Goal: Transaction & Acquisition: Purchase product/service

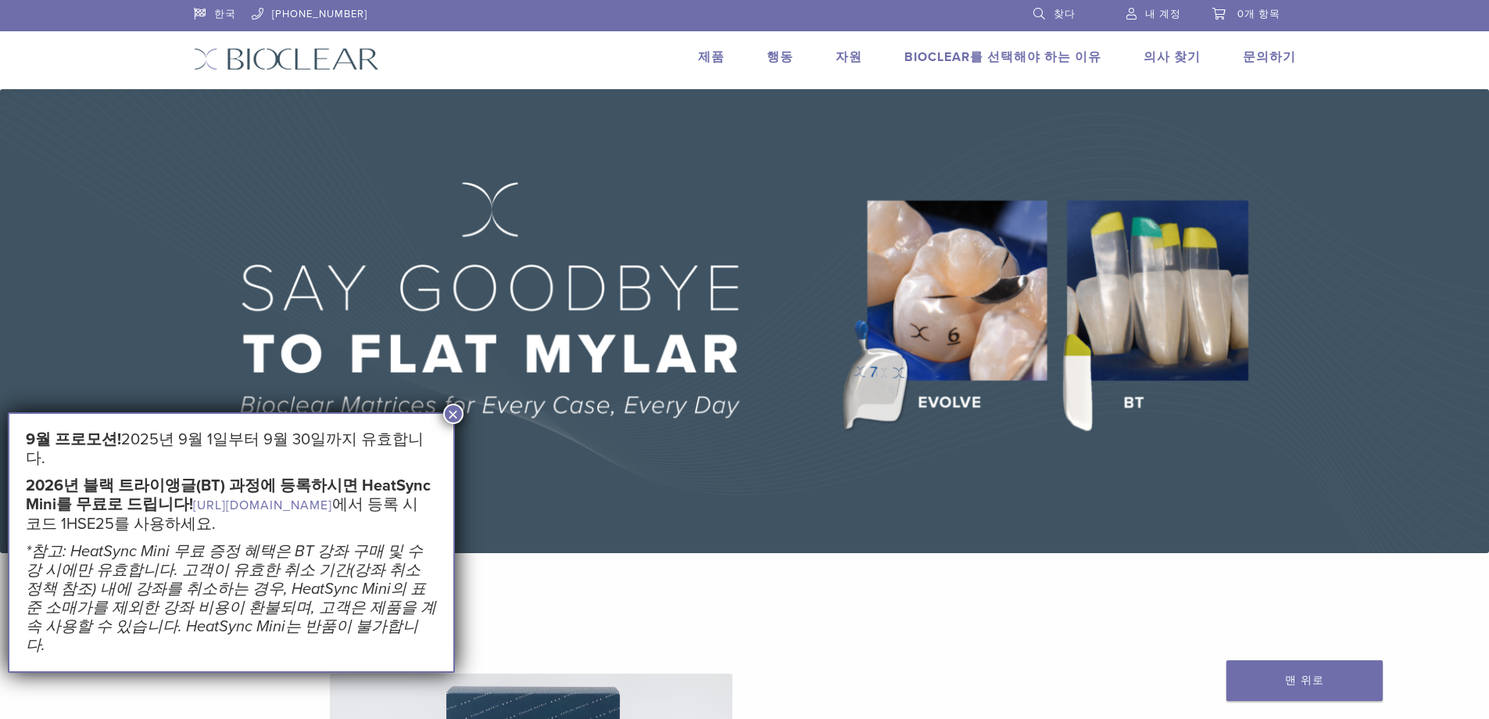
click at [449, 413] on font "×" at bounding box center [452, 413] width 11 height 21
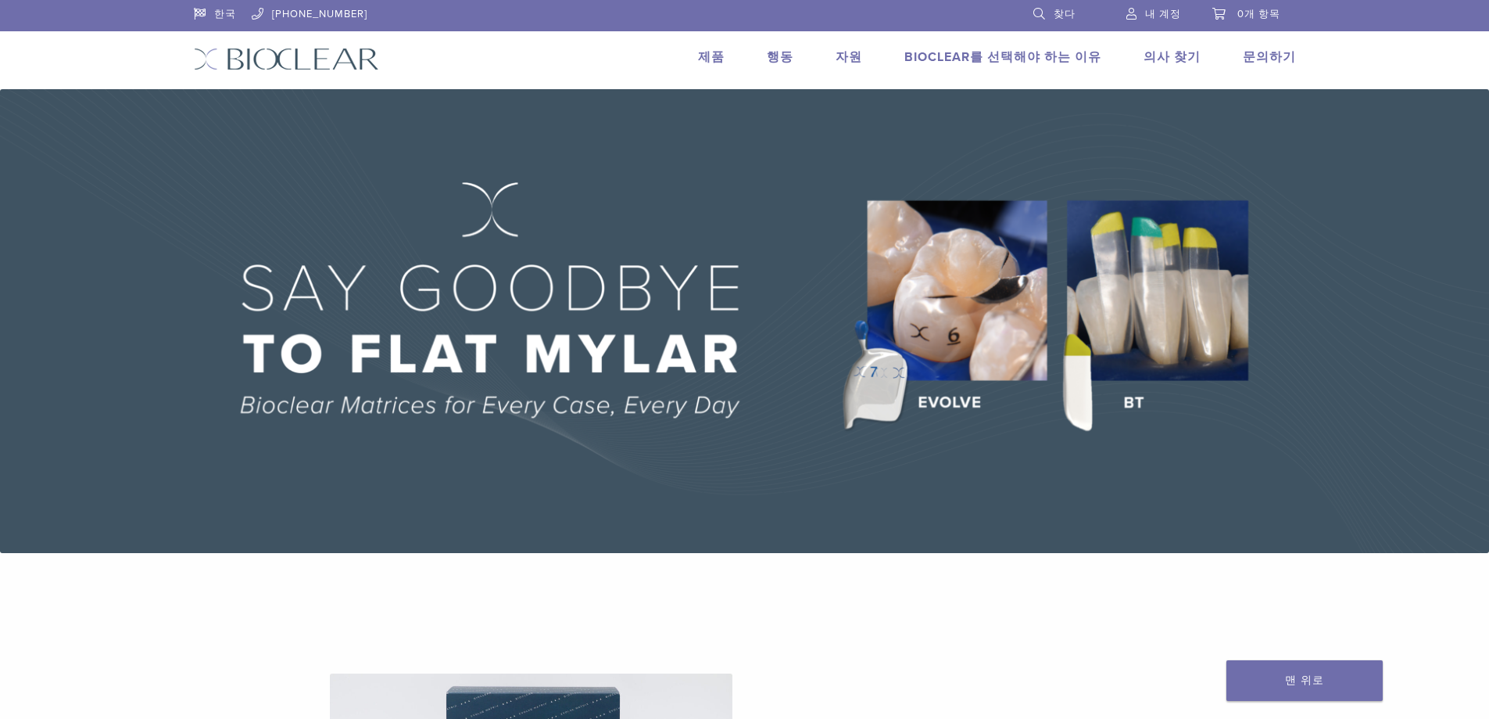
click at [705, 58] on font "제품" at bounding box center [711, 57] width 27 height 16
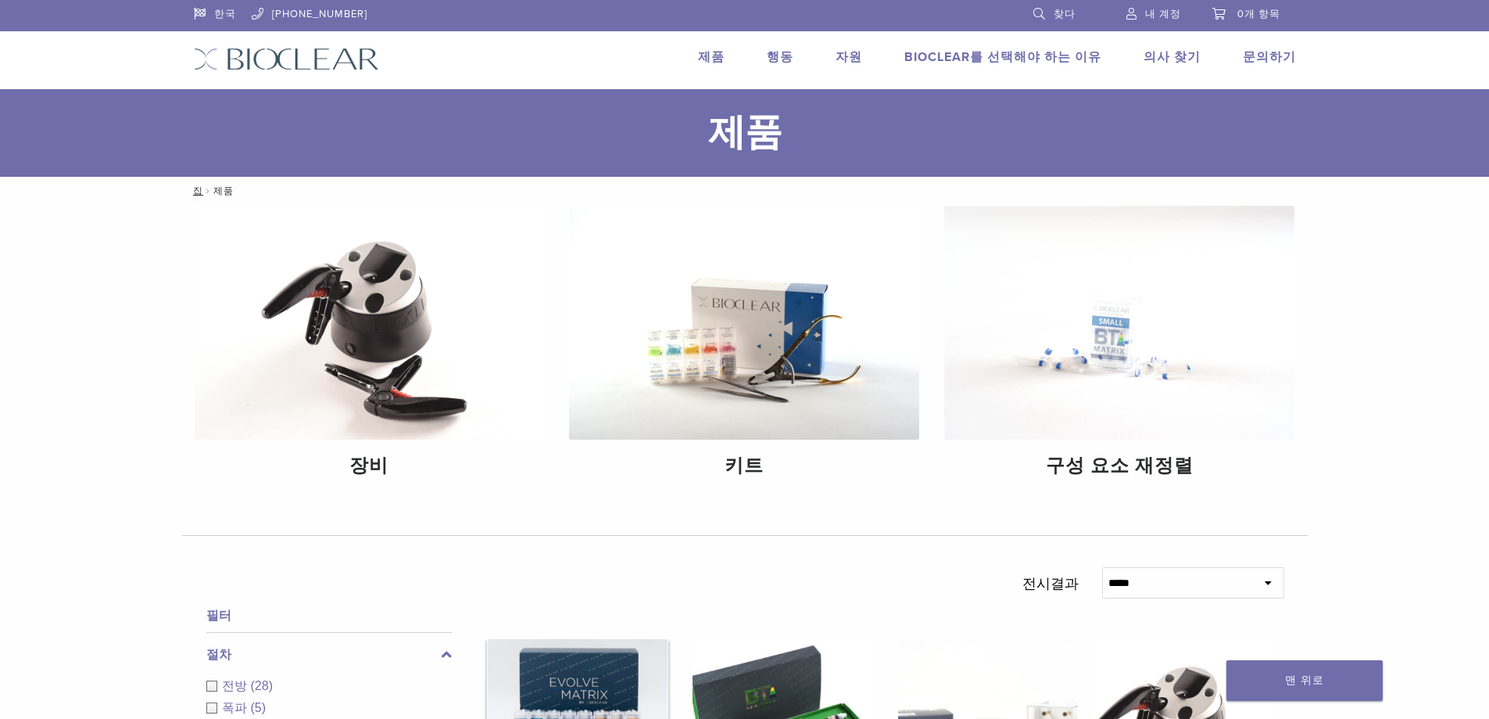
scroll to position [78, 0]
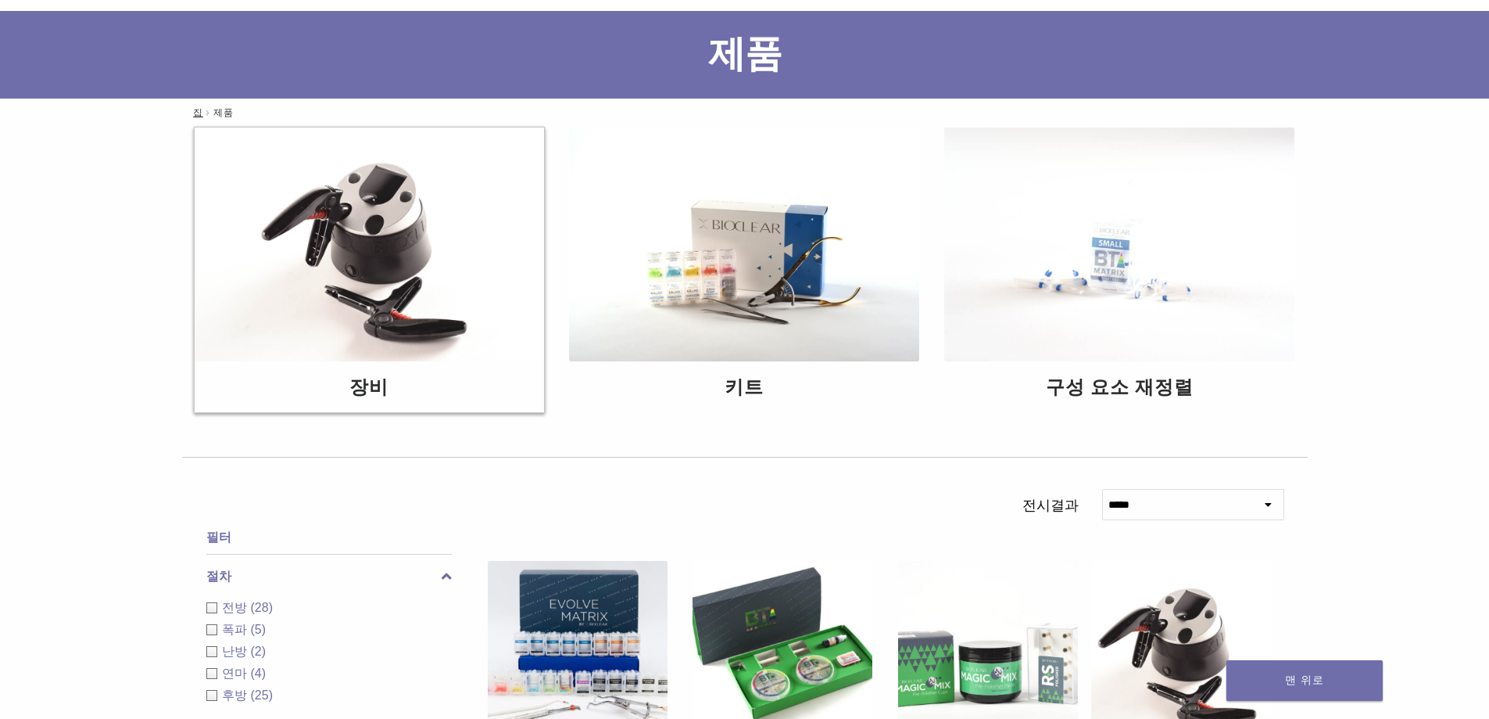
click at [351, 256] on img at bounding box center [370, 244] width 350 height 234
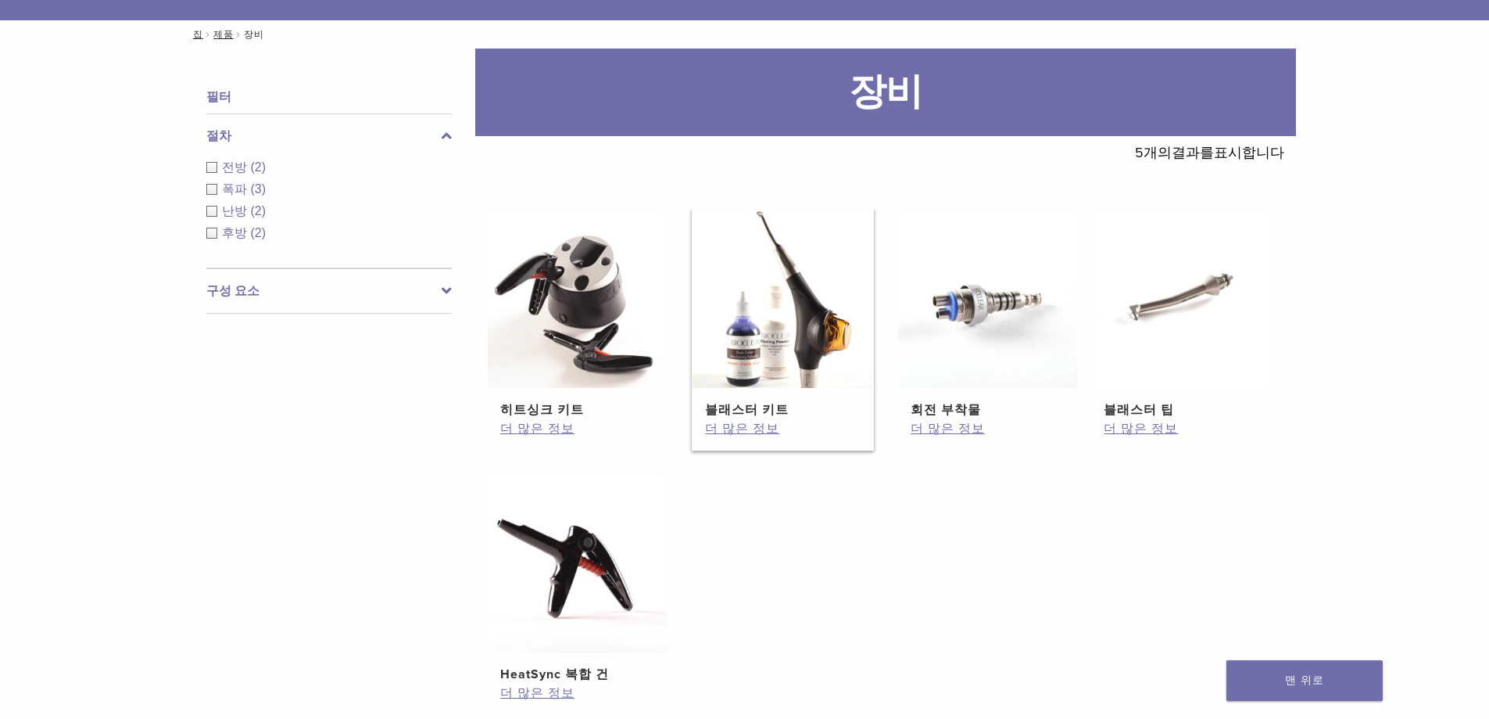
scroll to position [235, 0]
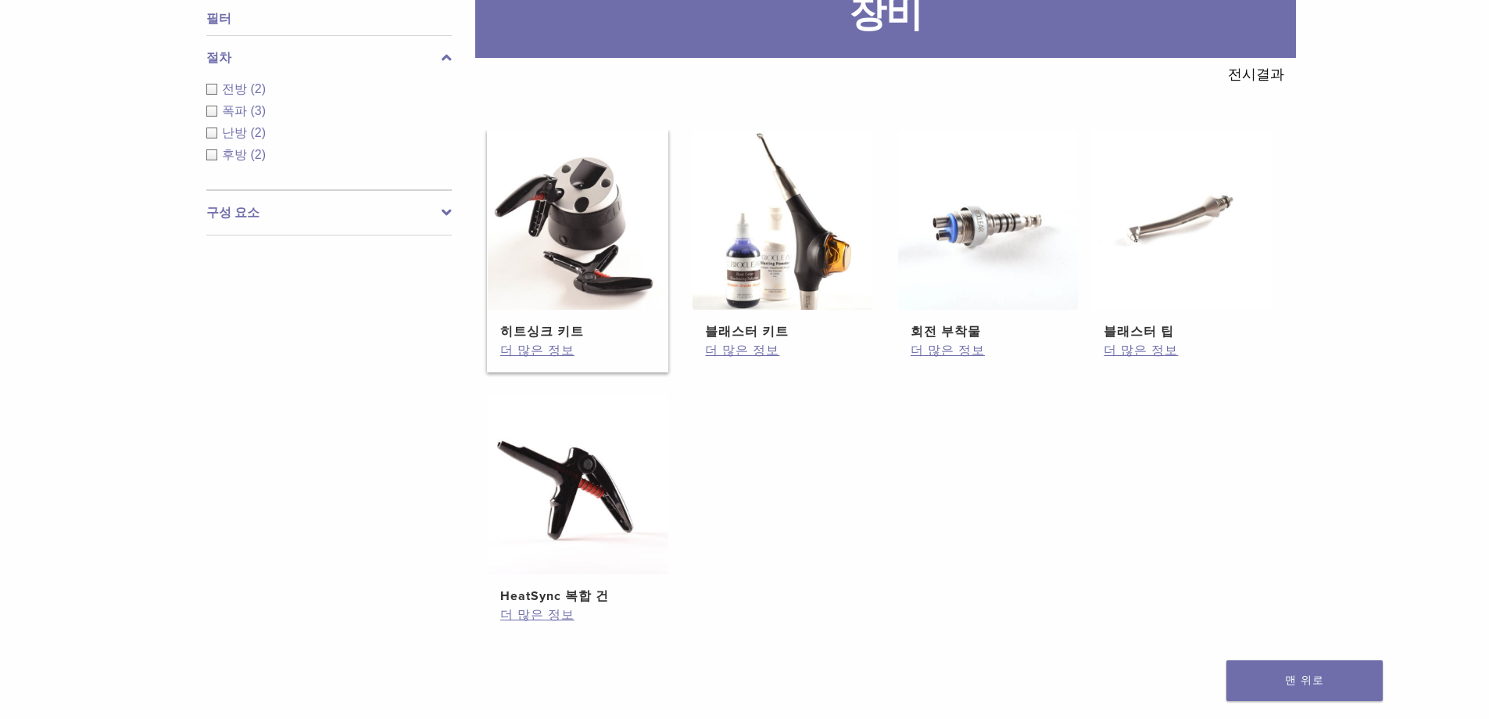
click at [571, 199] on img at bounding box center [578, 220] width 180 height 180
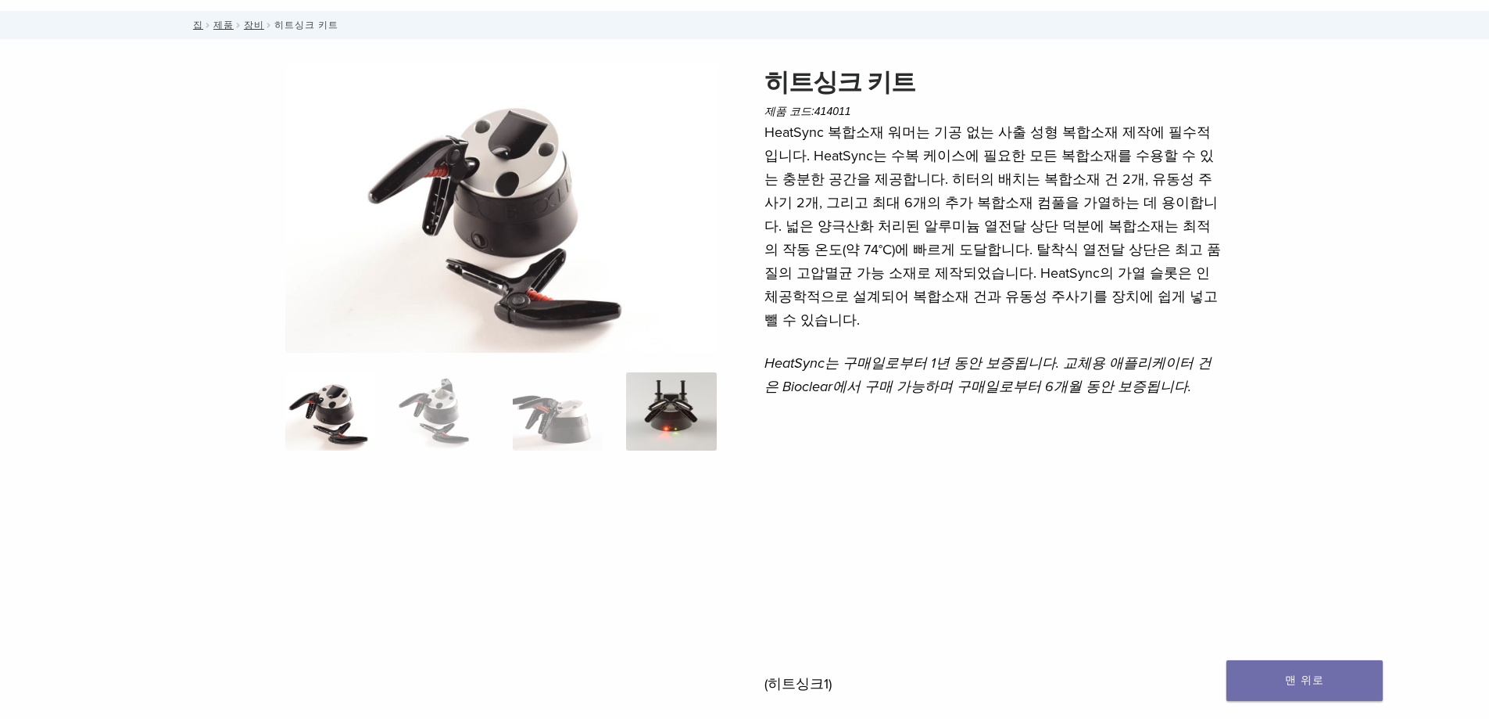
scroll to position [391, 0]
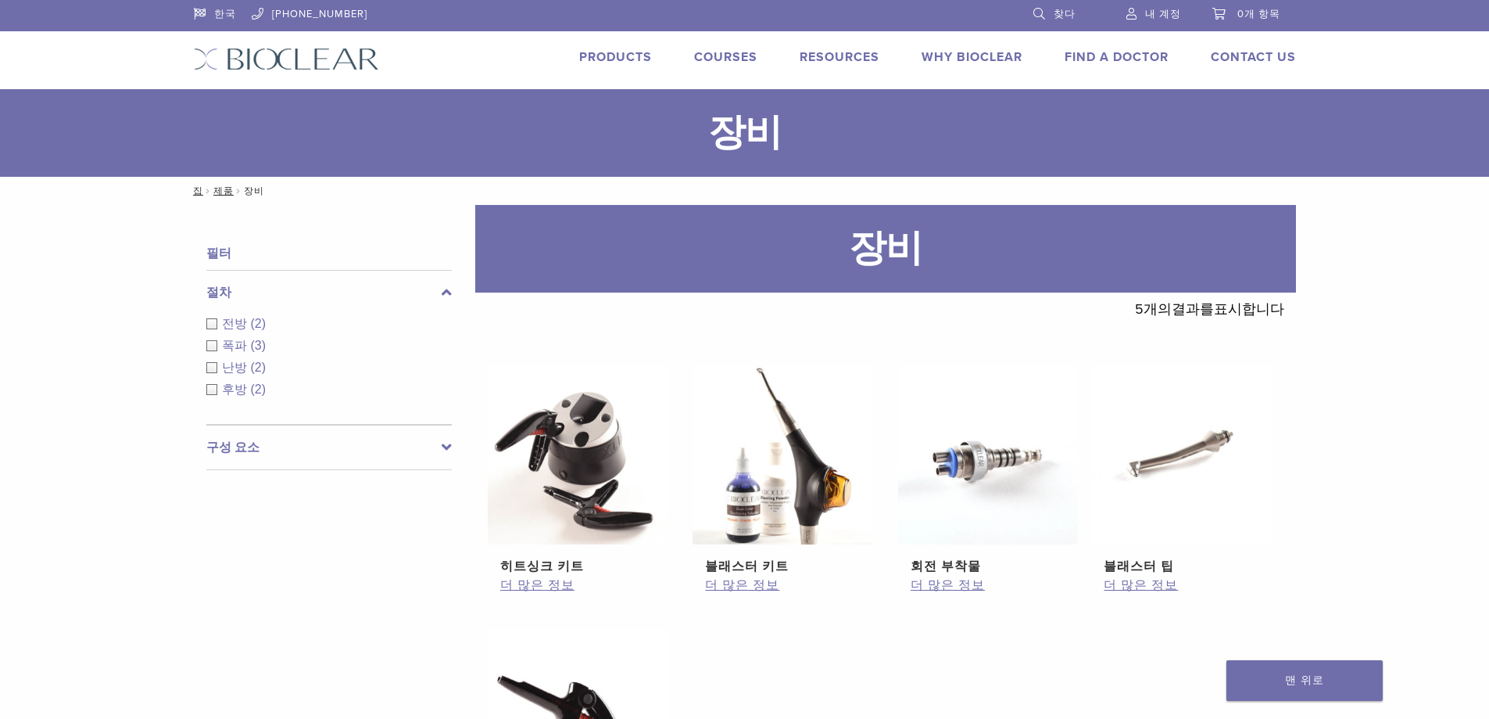
scroll to position [235, 0]
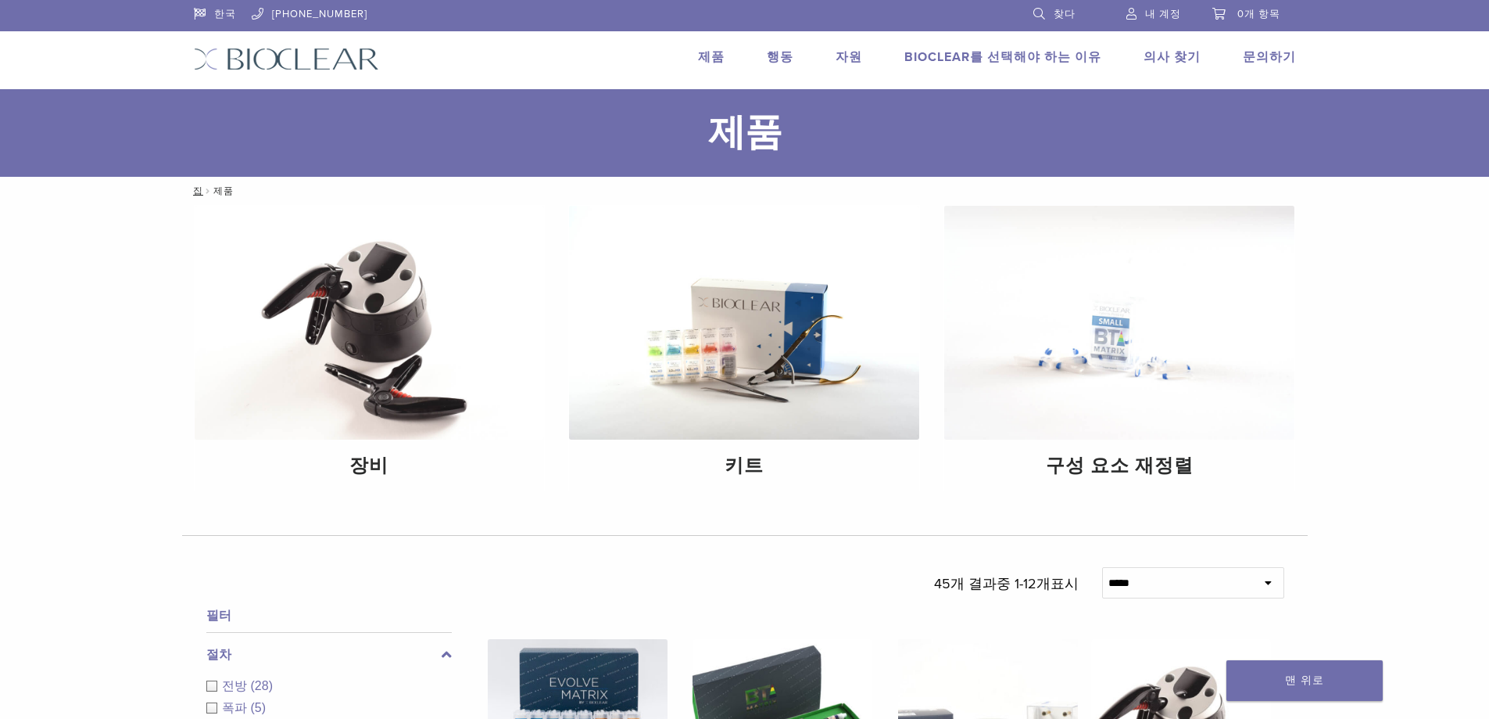
scroll to position [78, 0]
